Goal: Check status: Check status

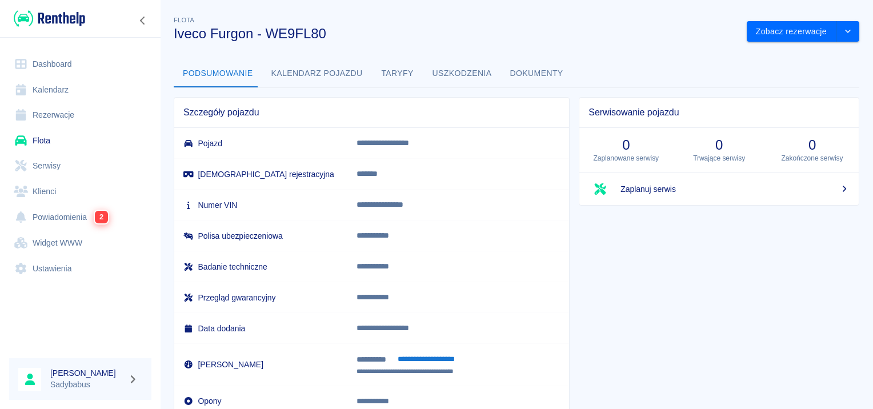
click at [62, 117] on link "Rezerwacje" at bounding box center [80, 115] width 142 height 26
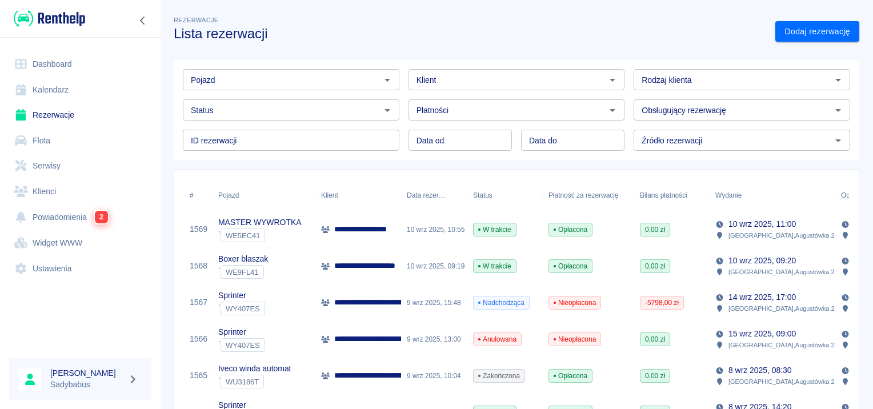
click at [364, 301] on p "**********" at bounding box center [460, 303] width 252 height 12
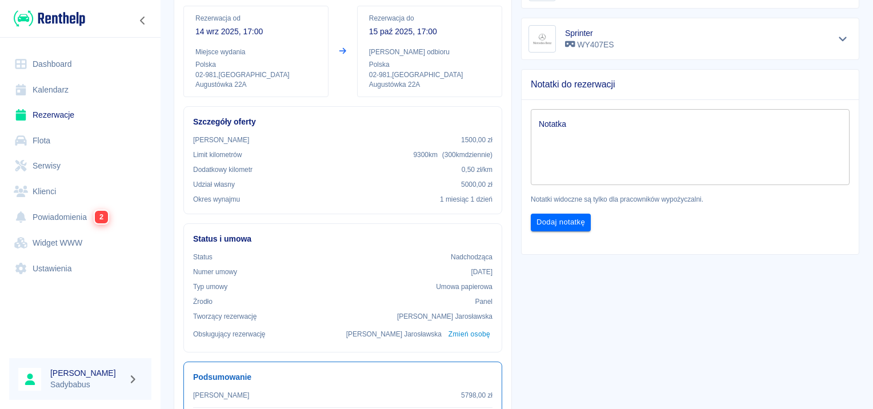
scroll to position [171, 0]
